Goal: Communication & Community: Answer question/provide support

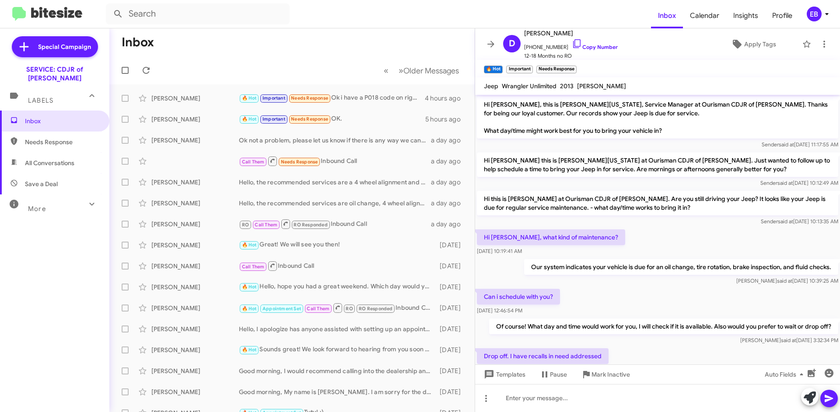
scroll to position [538, 0]
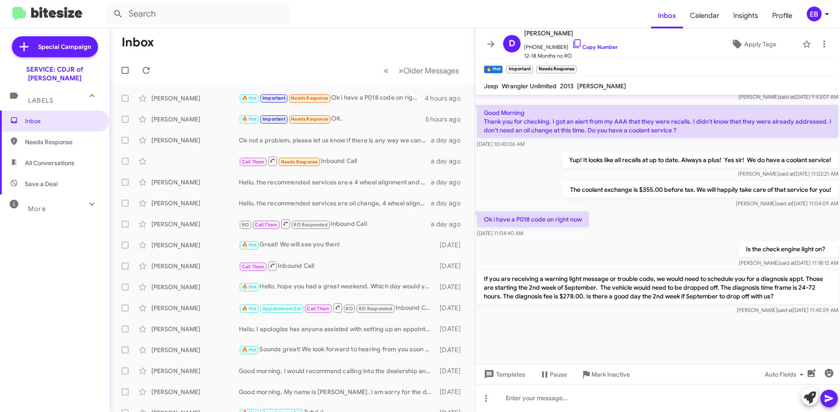
click at [294, 12] on form at bounding box center [378, 13] width 545 height 21
click at [204, 8] on input "text" at bounding box center [198, 13] width 184 height 21
click at [109, 5] on button at bounding box center [117, 13] width 17 height 17
click at [194, 13] on input "[PERSON_NAME]" at bounding box center [198, 13] width 184 height 21
click at [118, 14] on icon at bounding box center [118, 14] width 10 height 10
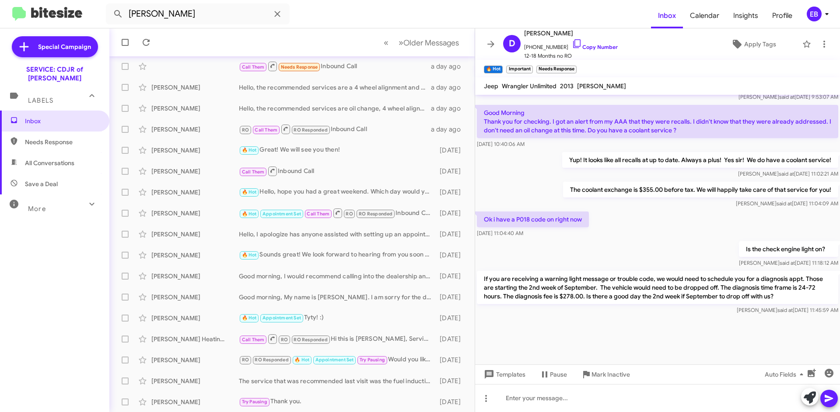
scroll to position [95, 0]
click at [43, 153] on span "All Conversations" at bounding box center [54, 163] width 109 height 21
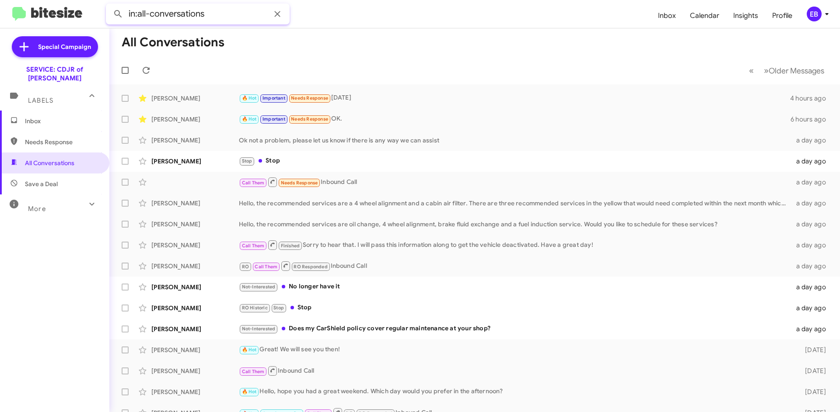
click at [168, 11] on input "in:all-conversations" at bounding box center [198, 13] width 184 height 21
click at [210, 12] on input "in:all-conversations" at bounding box center [198, 13] width 184 height 21
drag, startPoint x: 221, startPoint y: 15, endPoint x: 0, endPoint y: 15, distance: 221.3
click at [1, 15] on mat-toolbar "in:all-conversations Inbox Calendar Insights Profile EB" at bounding box center [420, 14] width 840 height 28
click at [109, 5] on button at bounding box center [117, 13] width 17 height 17
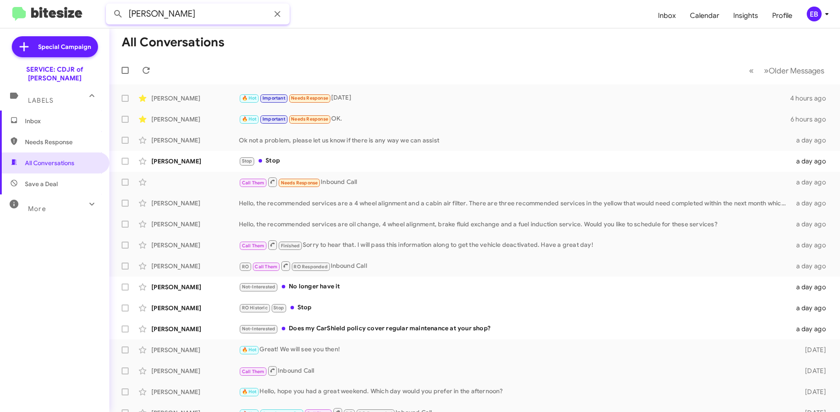
type input "[PERSON_NAME]"
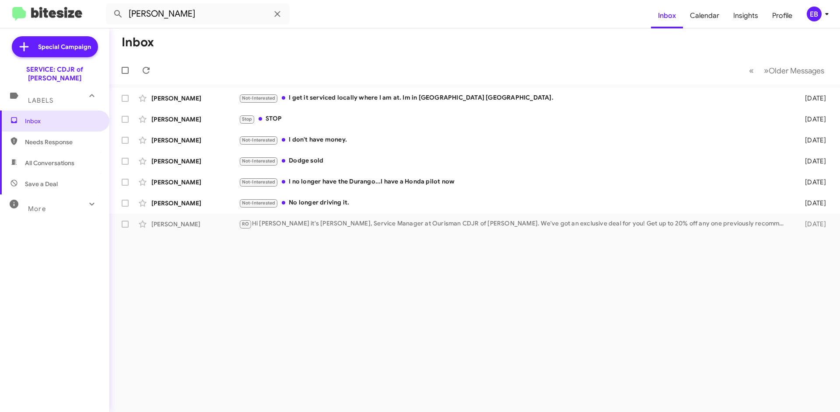
click at [171, 96] on div "[PERSON_NAME]" at bounding box center [194, 98] width 87 height 9
